Goal: Check status: Check status

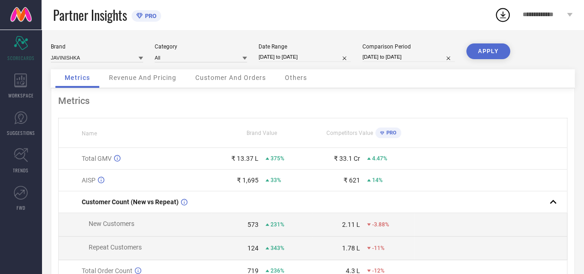
select select "7"
select select "2025"
select select "8"
select select "2025"
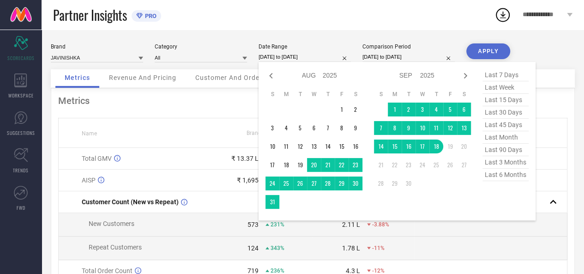
click at [296, 56] on input "[DATE] to [DATE]" at bounding box center [304, 57] width 92 height 10
click at [392, 107] on td "1" at bounding box center [394, 109] width 14 height 14
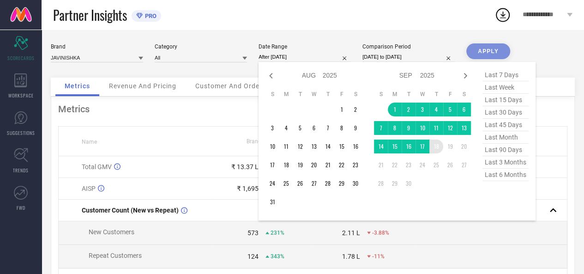
type input "[DATE] to [DATE]"
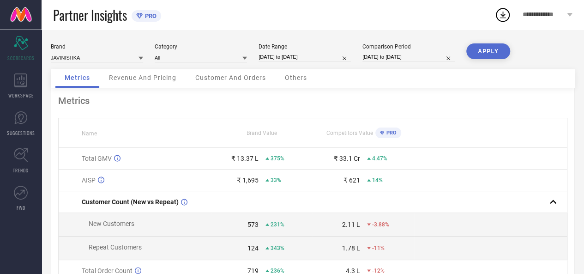
click at [491, 55] on button "APPLY" at bounding box center [488, 51] width 44 height 16
select select "7"
select select "2024"
select select "8"
select select "2024"
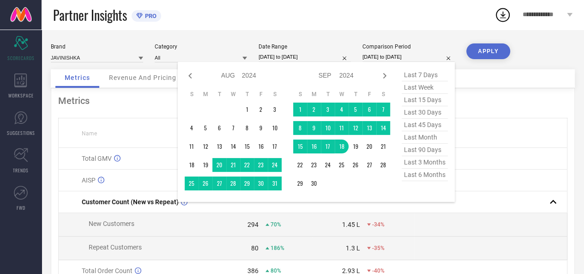
click at [385, 57] on input "[DATE] to [DATE]" at bounding box center [408, 57] width 92 height 10
click at [246, 107] on td "1" at bounding box center [247, 109] width 14 height 14
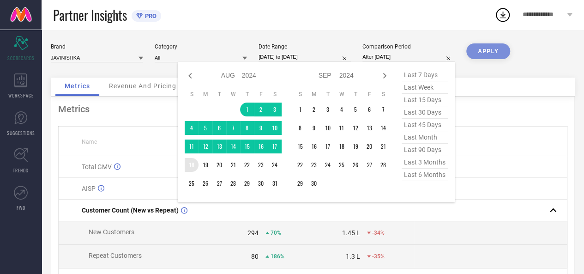
type input "[DATE] to [DATE]"
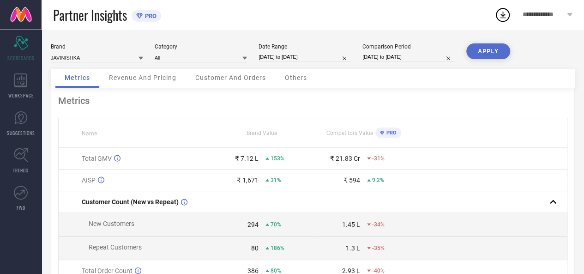
click at [483, 50] on button "APPLY" at bounding box center [488, 51] width 44 height 16
click at [303, 57] on input "[DATE] to [DATE]" at bounding box center [304, 57] width 92 height 10
select select "8"
select select "2025"
select select "9"
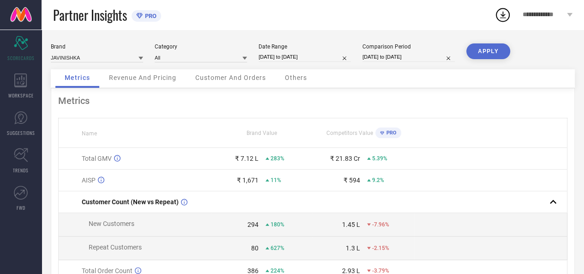
select select "2025"
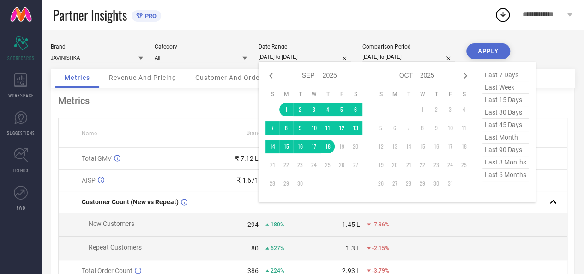
click at [499, 113] on span "last 30 days" at bounding box center [505, 112] width 46 height 12
type input "[DATE] to [DATE]"
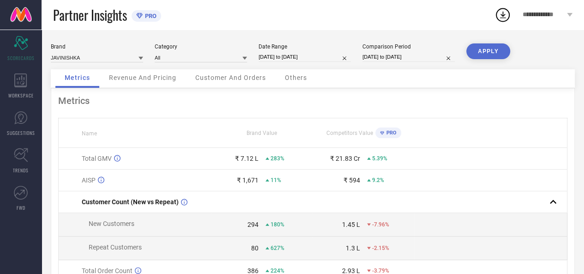
click at [386, 58] on input "[DATE] to [DATE]" at bounding box center [408, 57] width 92 height 10
select select "7"
select select "2024"
select select "8"
select select "2024"
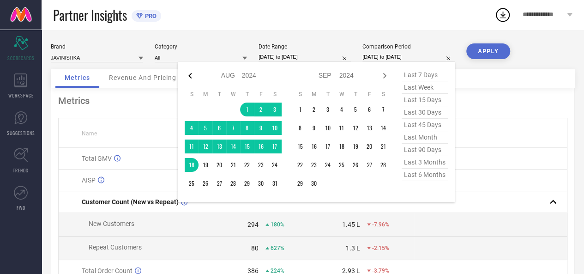
click at [190, 77] on icon at bounding box center [189, 76] width 3 height 6
select select "6"
select select "2024"
select select "7"
select select "2024"
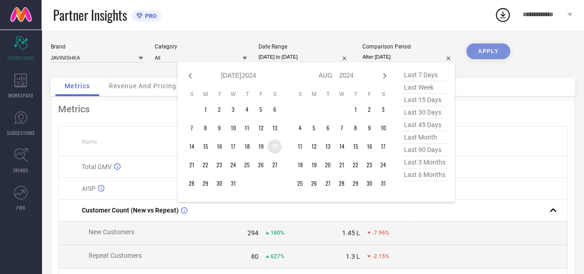
click at [272, 150] on td "20" at bounding box center [275, 146] width 14 height 14
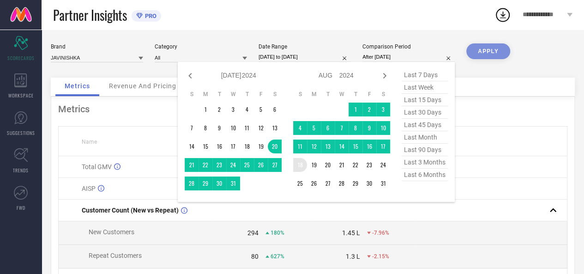
type input "[DATE] to [DATE]"
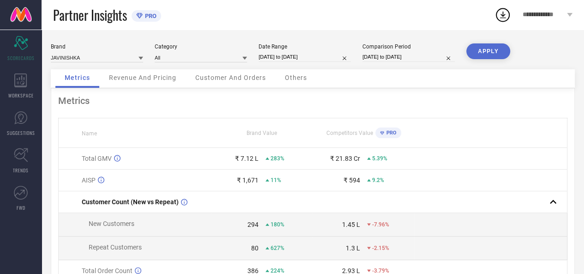
click at [482, 54] on button "APPLY" at bounding box center [488, 51] width 44 height 16
click at [303, 55] on input "[DATE] to [DATE]" at bounding box center [304, 57] width 92 height 10
select select "7"
select select "2025"
select select "8"
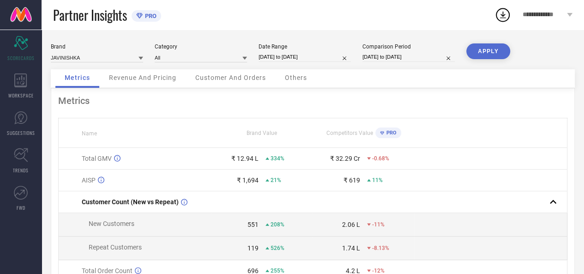
select select "2025"
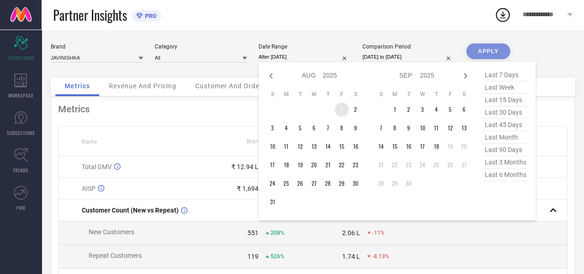
click at [338, 112] on td "1" at bounding box center [341, 109] width 14 height 14
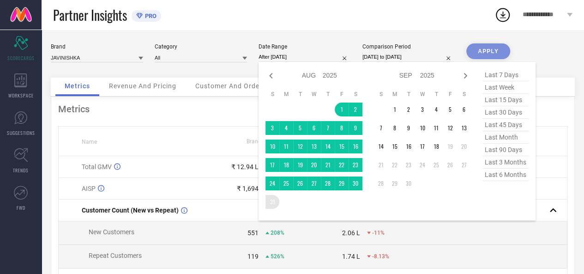
type input "[DATE] to [DATE]"
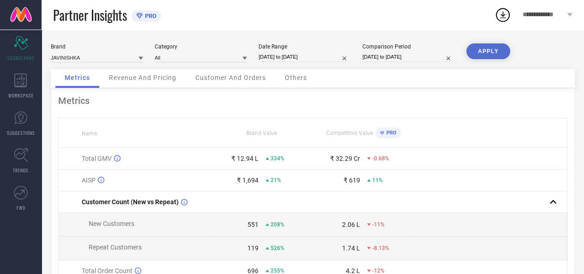
click at [393, 57] on input "[DATE] to [DATE]" at bounding box center [408, 57] width 92 height 10
select select "6"
select select "2024"
select select "7"
select select "2024"
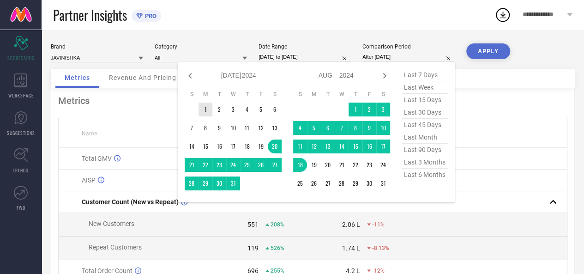
click at [203, 112] on td "1" at bounding box center [205, 109] width 14 height 14
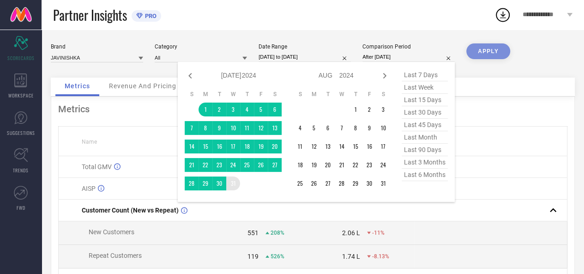
type input "[DATE] to [DATE]"
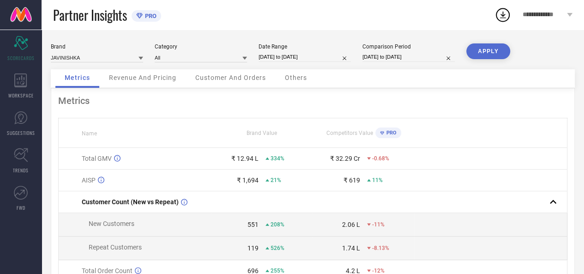
click at [487, 55] on button "APPLY" at bounding box center [488, 51] width 44 height 16
click at [119, 76] on span "Revenue And Pricing" at bounding box center [142, 77] width 67 height 7
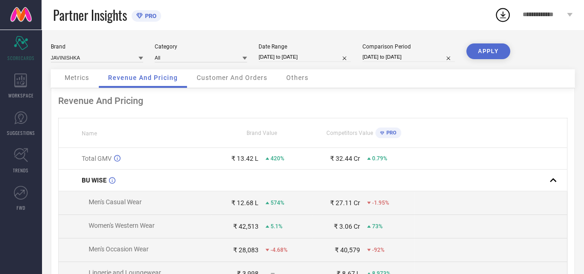
click at [225, 76] on span "Customer And Orders" at bounding box center [232, 77] width 71 height 7
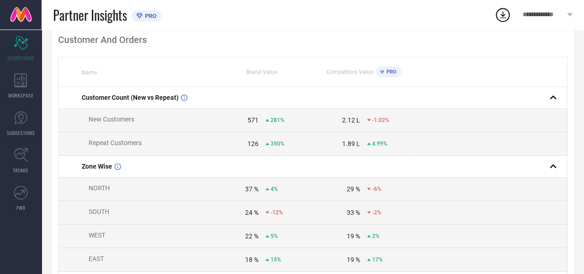
scroll to position [57, 0]
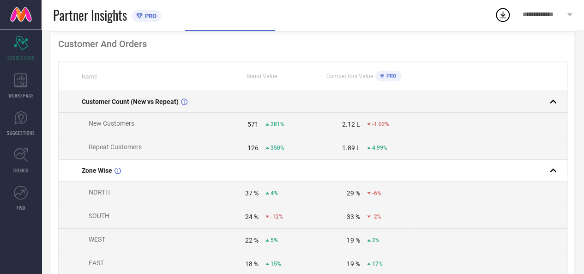
click at [349, 107] on td at bounding box center [362, 102] width 101 height 22
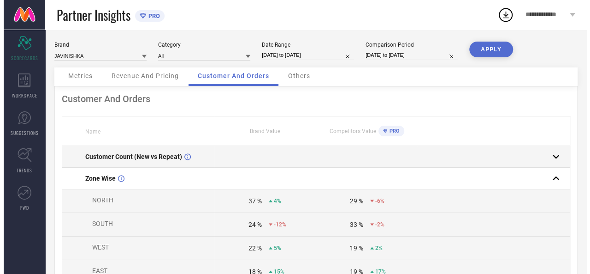
scroll to position [0, 0]
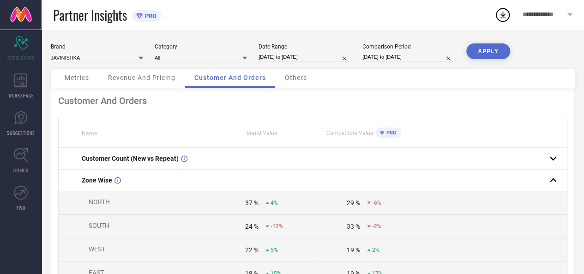
click at [297, 86] on div "Others" at bounding box center [295, 78] width 41 height 18
